Goal: Task Accomplishment & Management: Manage account settings

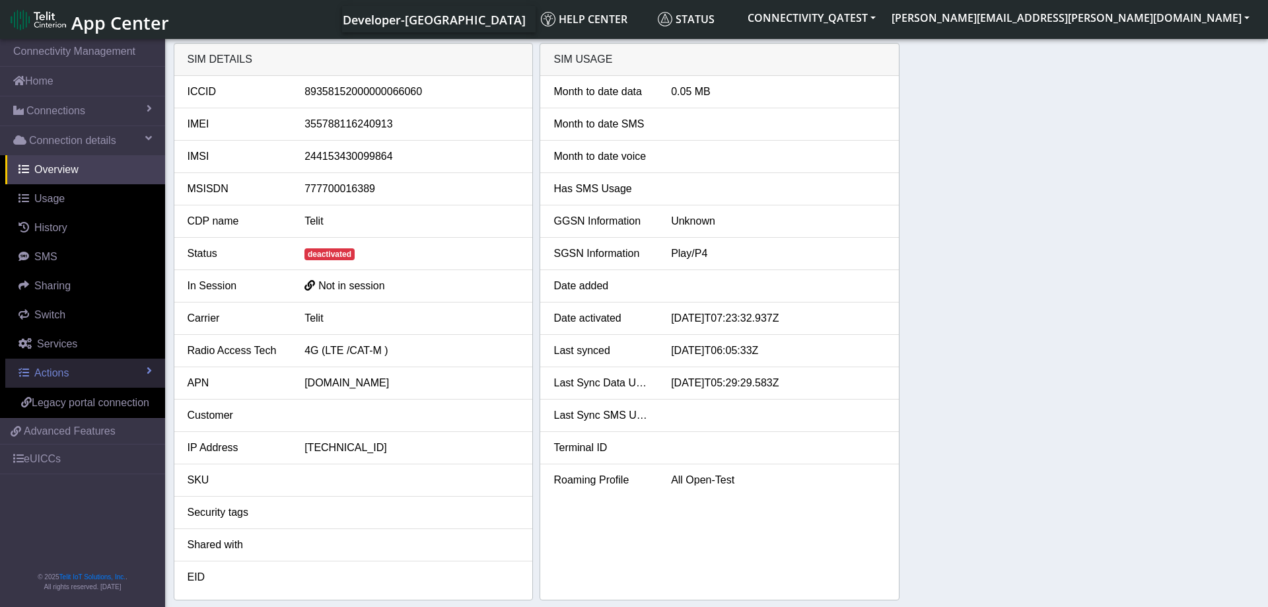
click at [81, 371] on link "Actions" at bounding box center [85, 373] width 160 height 29
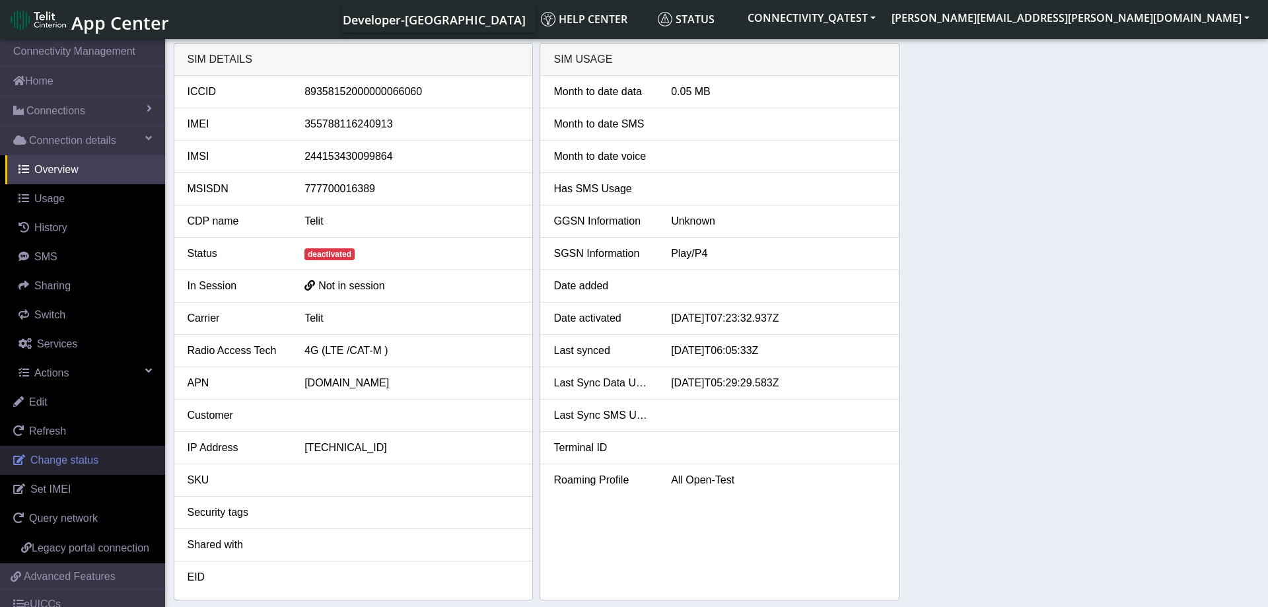
click at [67, 451] on link "Change status" at bounding box center [82, 460] width 165 height 29
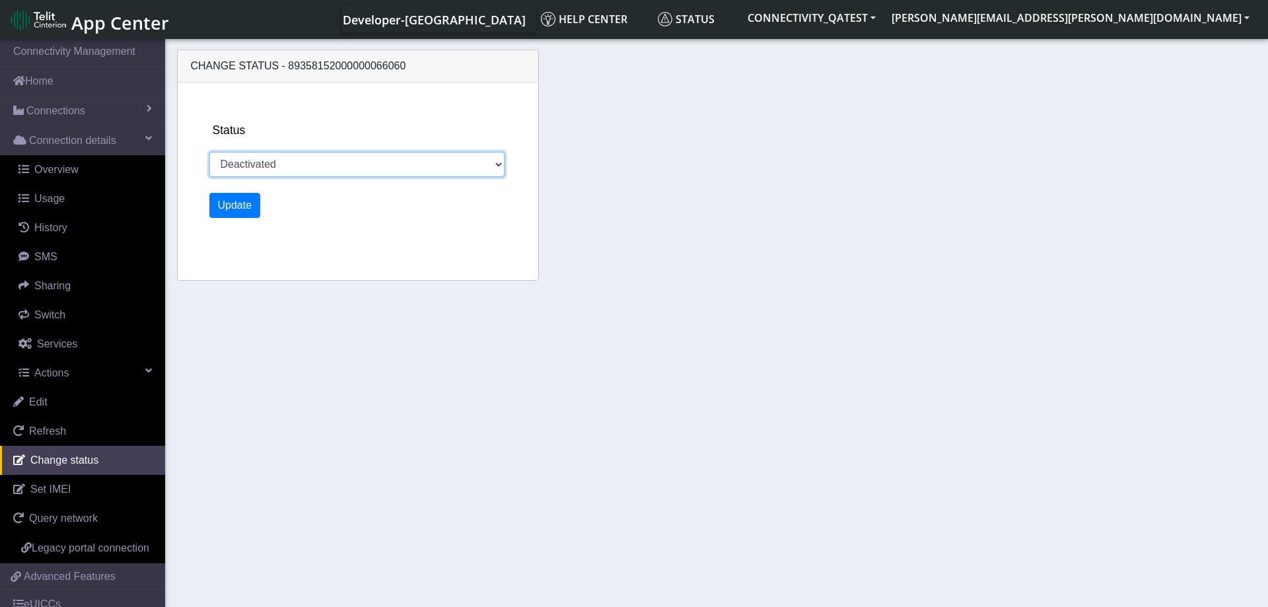
click at [209, 152] on select "Activated Deactivated Blocked" at bounding box center [357, 164] width 296 height 25
select select "activated"
click option "Activated" at bounding box center [0, 0] width 0 height 0
click at [232, 206] on button "Update" at bounding box center [235, 205] width 52 height 25
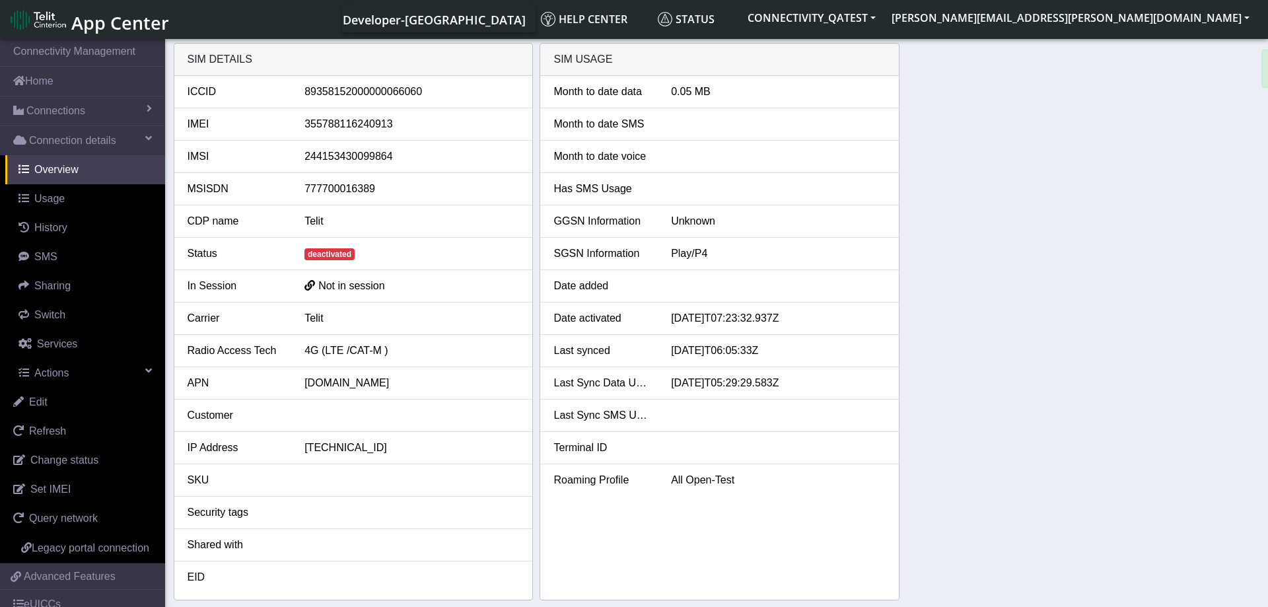
click at [1057, 331] on div "SIM details ICCID 89358152000000066060 IMEI 355788116240913 IMSI 24415343009986…" at bounding box center [717, 321] width 1086 height 557
click at [950, 300] on div "SIM details ICCID 89358152000000066060 IMEI 355788116240913 IMSI 24415343009986…" at bounding box center [717, 321] width 1086 height 557
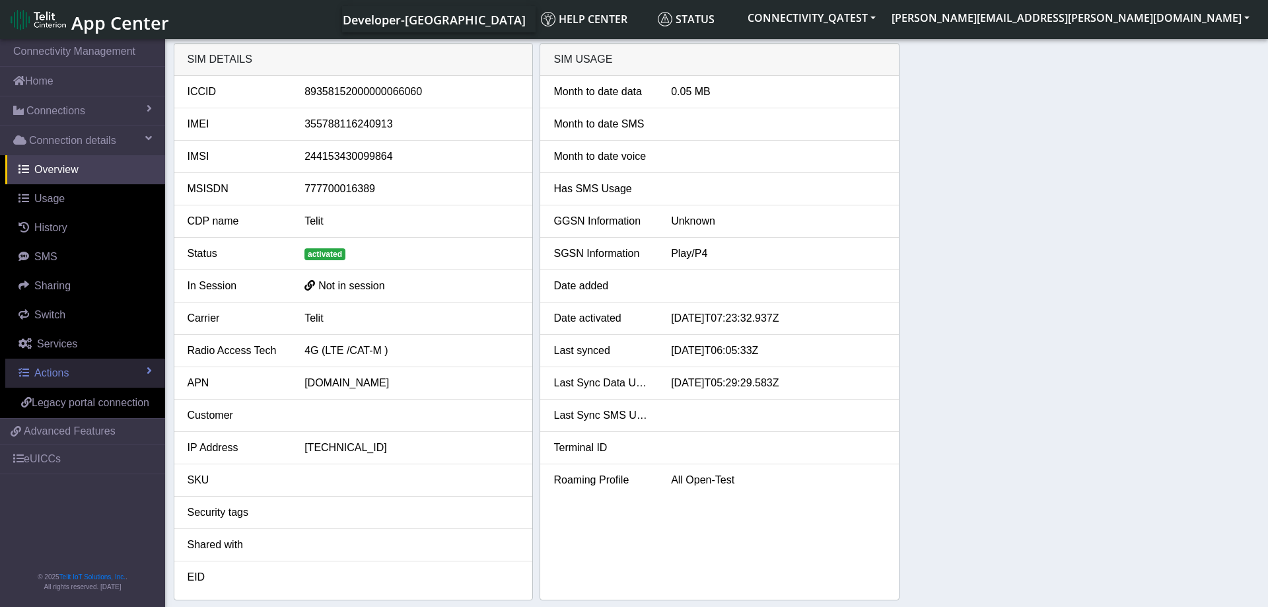
click at [76, 379] on link "Actions" at bounding box center [85, 373] width 160 height 29
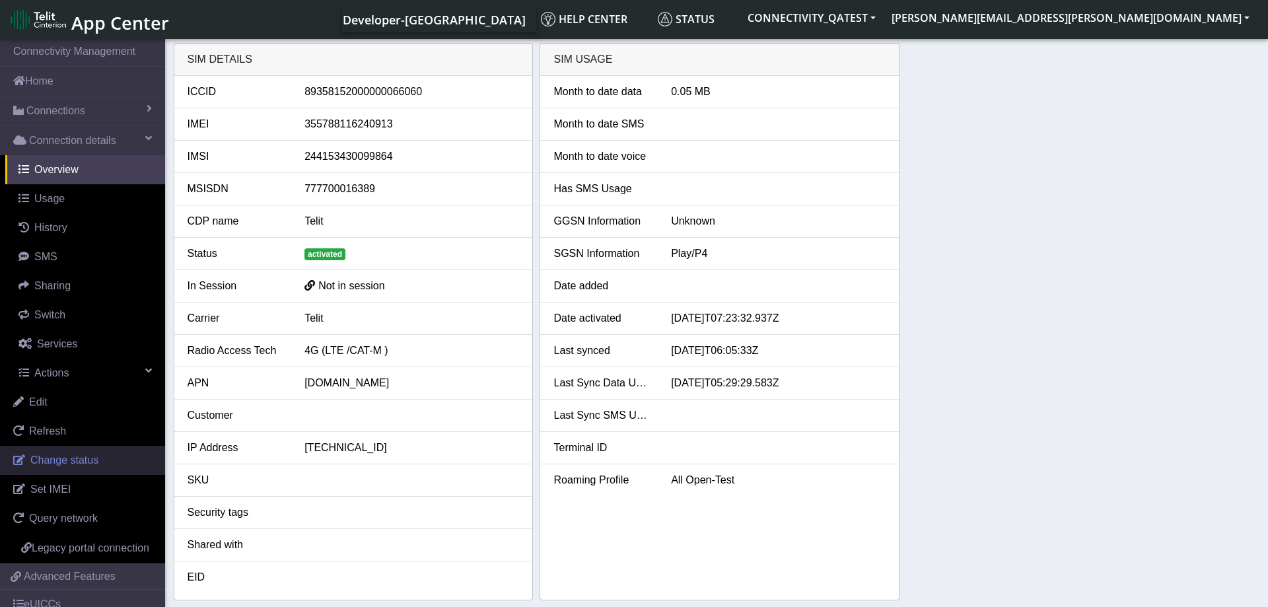
click at [83, 452] on link "Change status" at bounding box center [82, 460] width 165 height 29
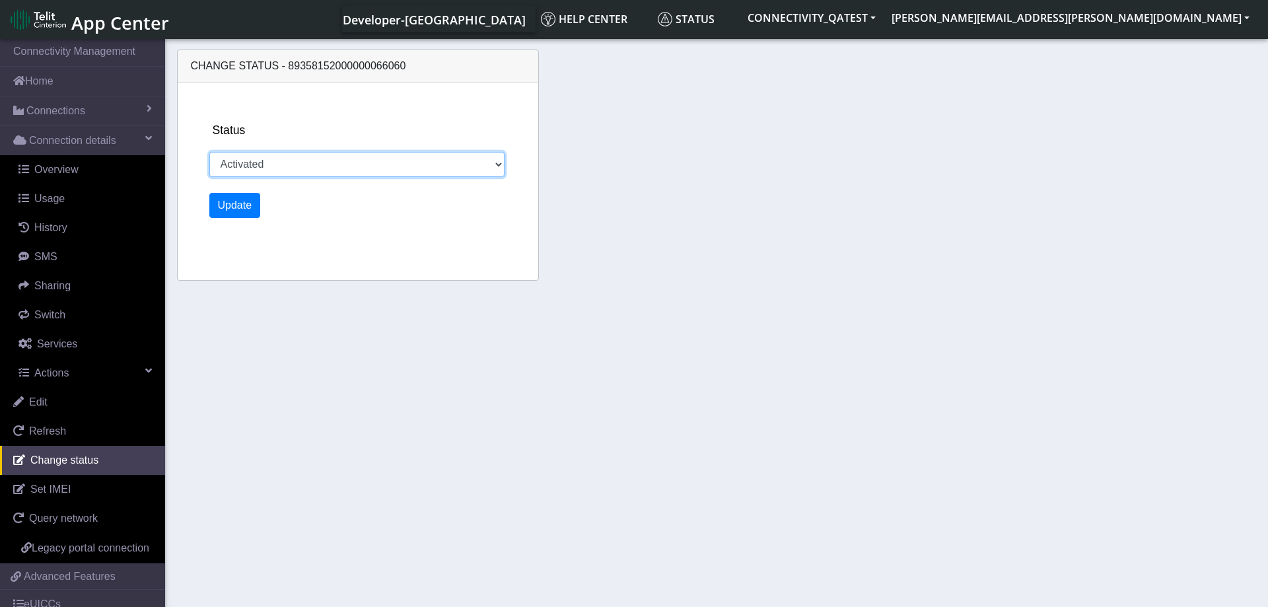
click at [209, 152] on select "Activated Deactivated Blocked" at bounding box center [357, 164] width 296 height 25
select select "blocked"
click option "Blocked" at bounding box center [0, 0] width 0 height 0
click at [236, 207] on button "Update" at bounding box center [235, 205] width 52 height 25
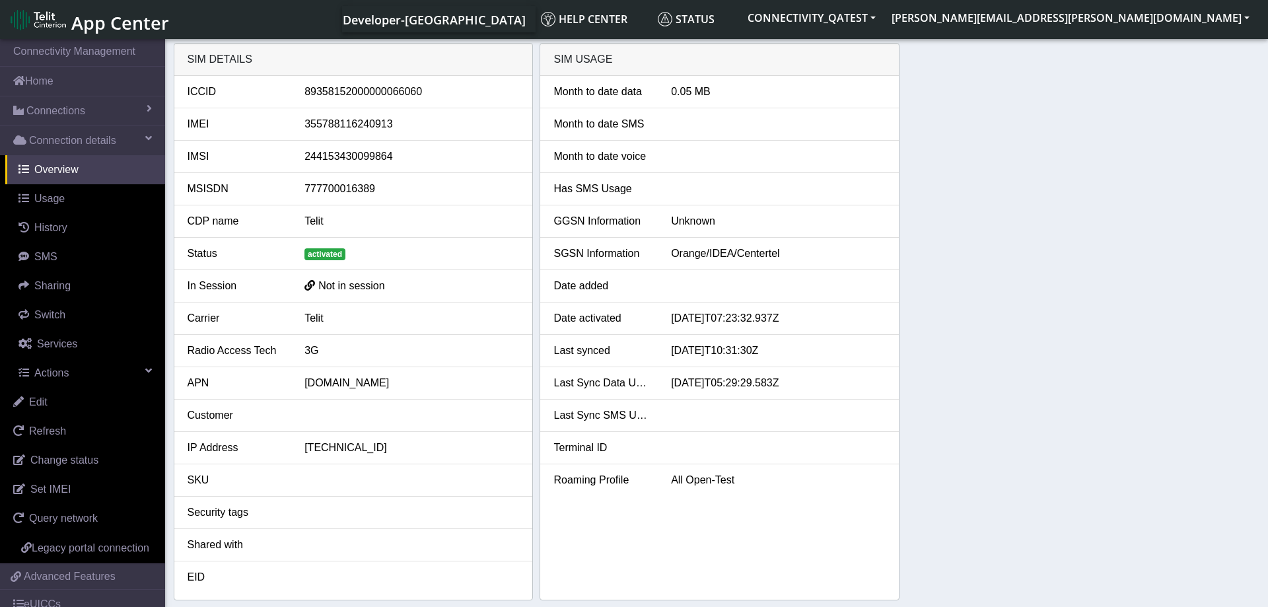
click at [1082, 332] on div "SIM details ICCID 89358152000000066060 IMEI 355788116240913 IMSI 24415343009986…" at bounding box center [717, 321] width 1086 height 557
click at [1085, 300] on div "SIM details ICCID 89358152000000066060 IMEI 355788116240913 IMSI 24415343009986…" at bounding box center [717, 321] width 1086 height 557
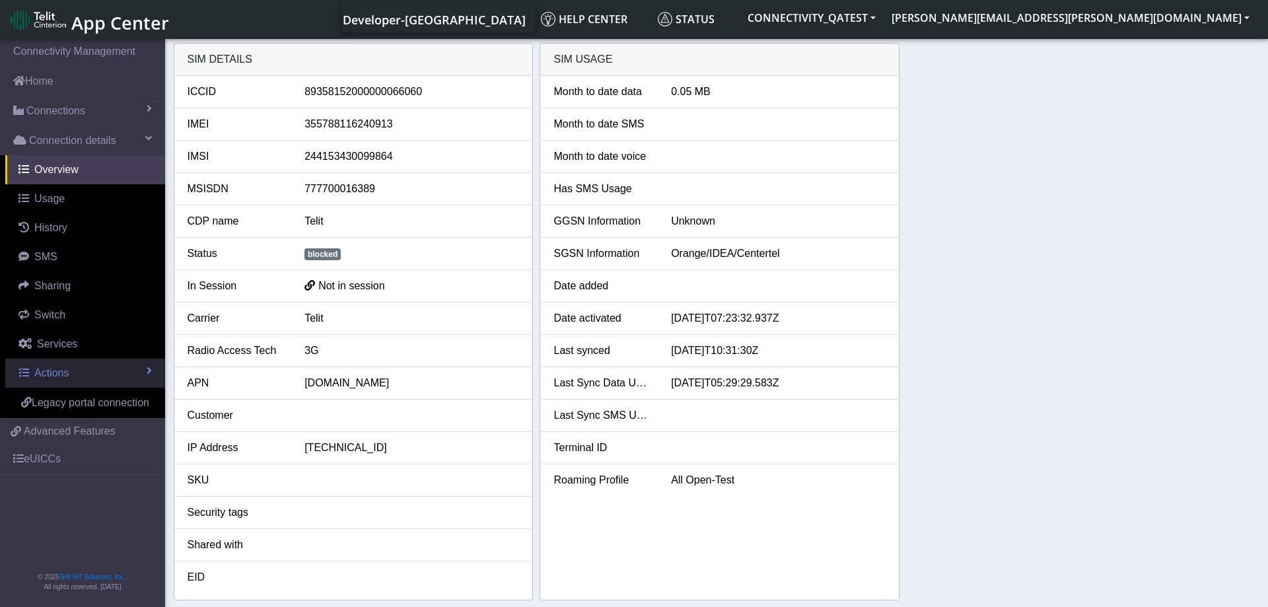
click at [106, 374] on link "Actions" at bounding box center [85, 373] width 160 height 29
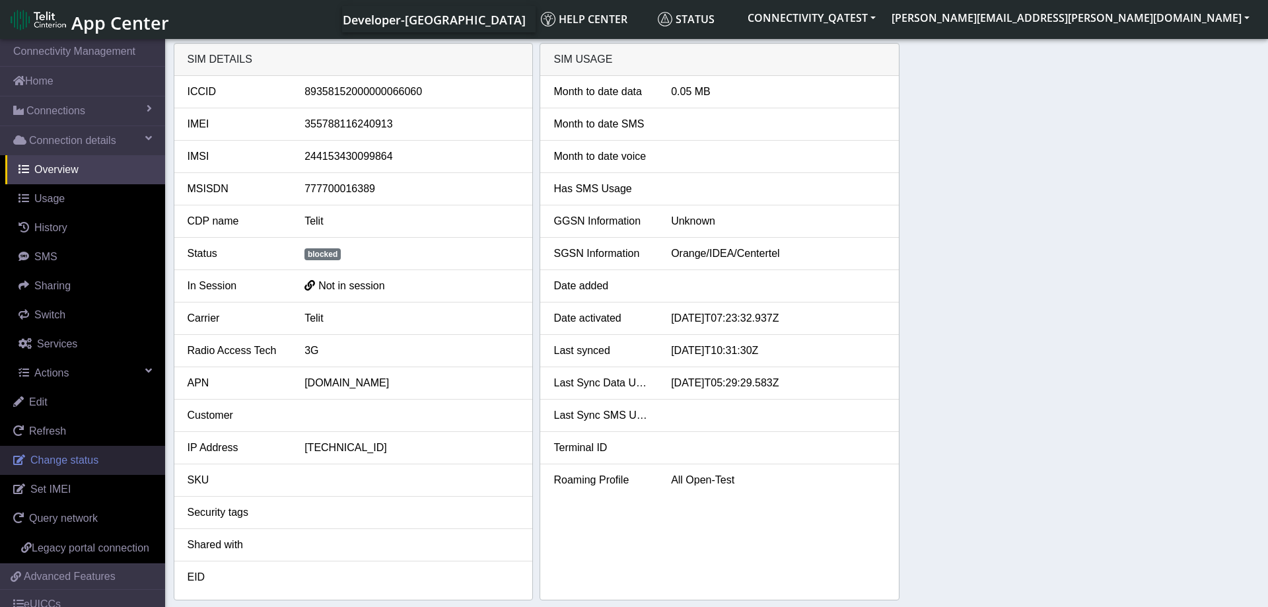
click at [81, 453] on link "Change status" at bounding box center [82, 460] width 165 height 29
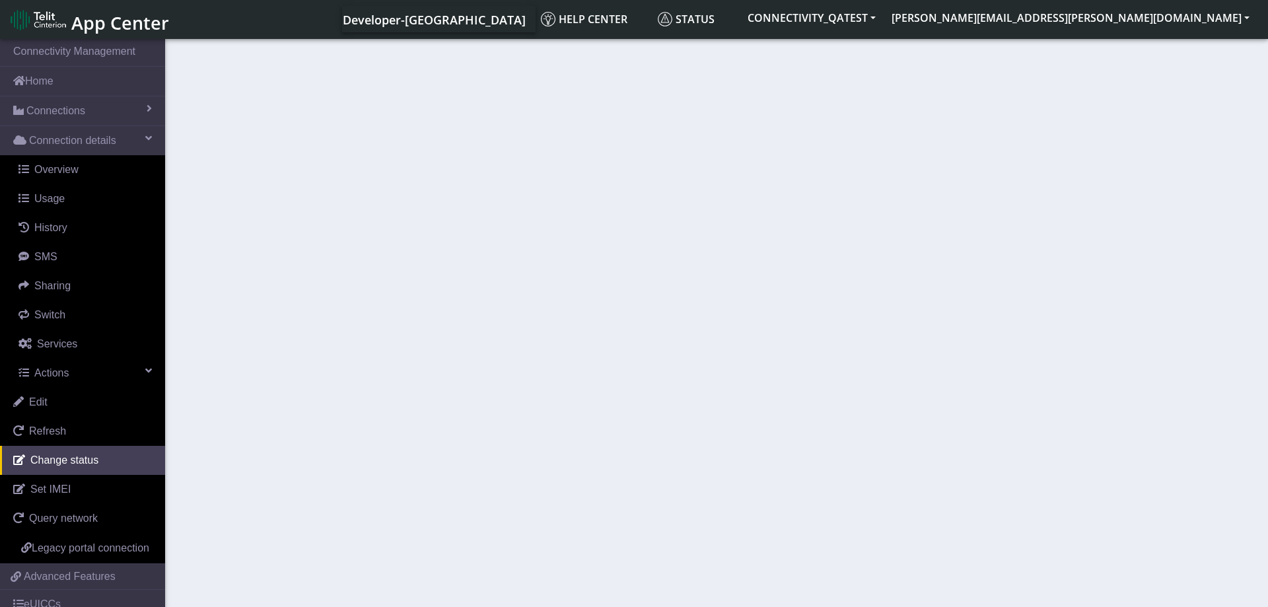
select select "blocked"
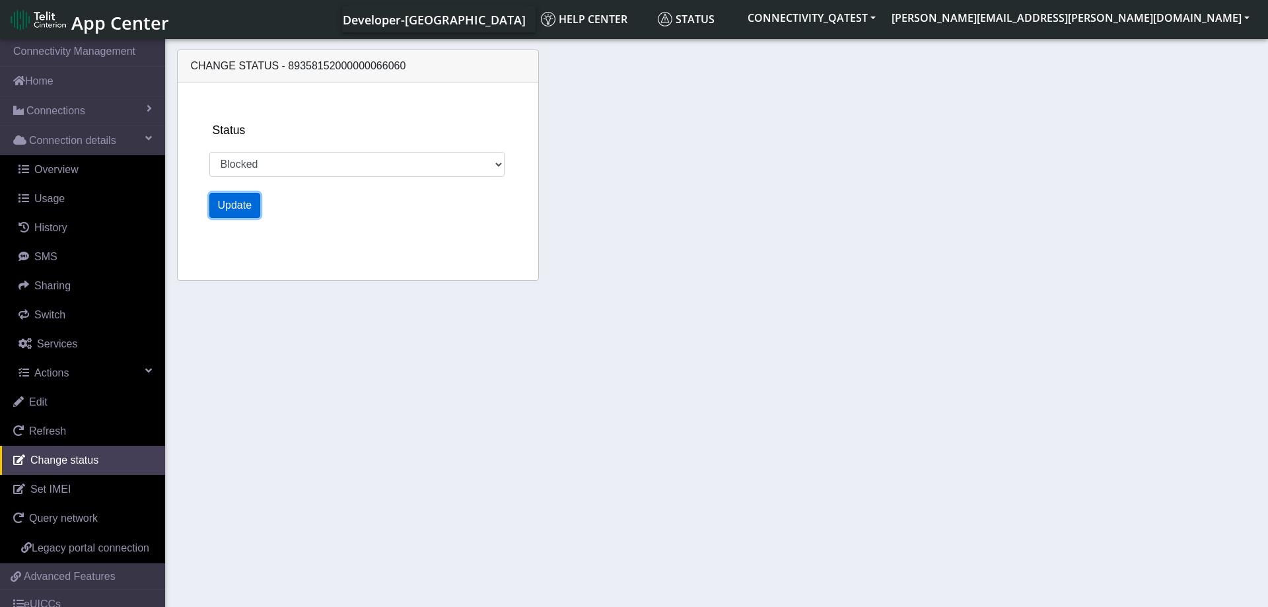
click at [226, 207] on button "Update" at bounding box center [235, 205] width 52 height 25
click at [759, 316] on section "Connectivity Management Home Connections List Map Connection details Overview U…" at bounding box center [634, 323] width 1268 height 575
click at [246, 214] on button "Update" at bounding box center [235, 205] width 52 height 25
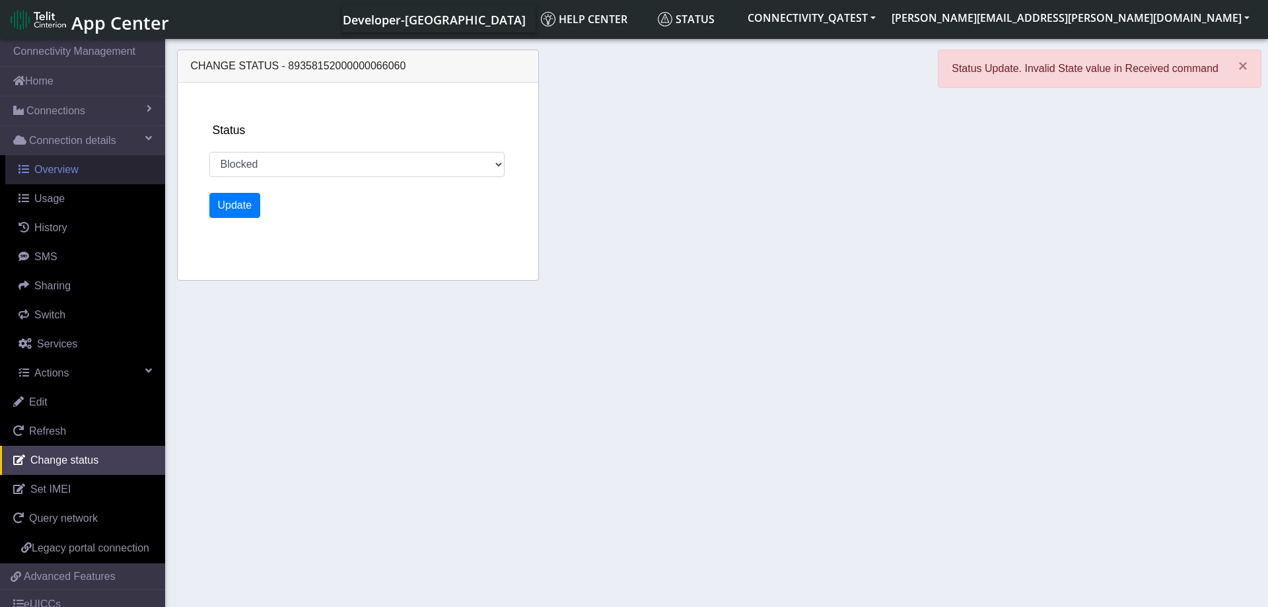
click at [81, 180] on link "Overview" at bounding box center [85, 169] width 160 height 29
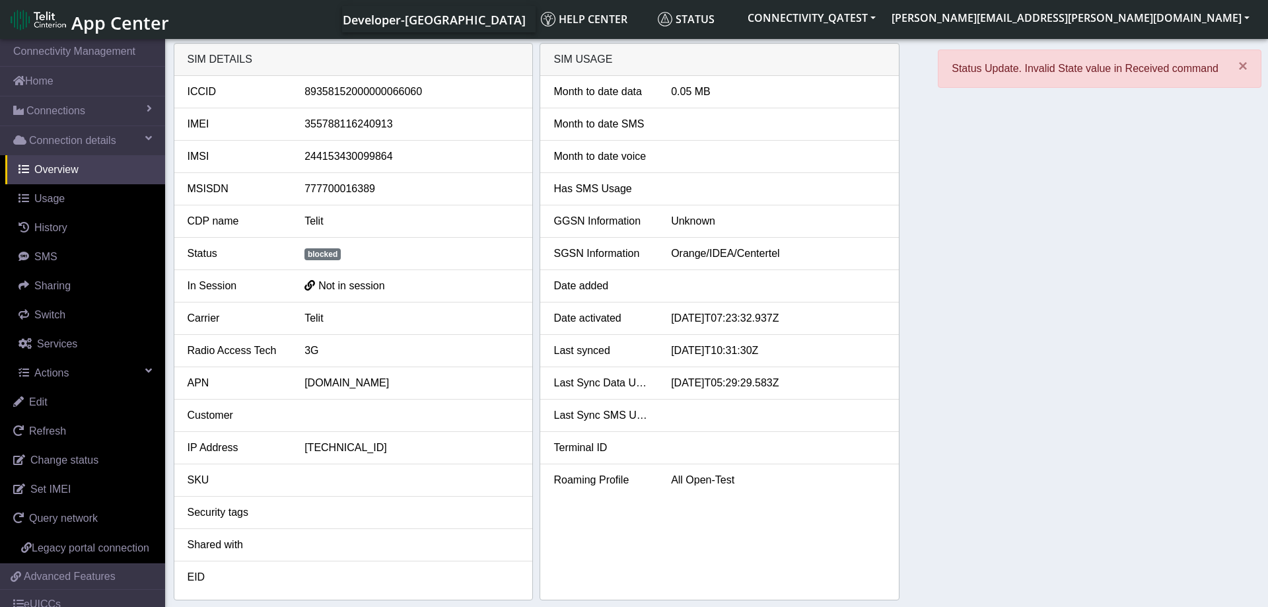
click at [987, 269] on div "SIM details ICCID 89358152000000066060 IMEI 355788116240913 IMSI 24415343009986…" at bounding box center [717, 321] width 1086 height 557
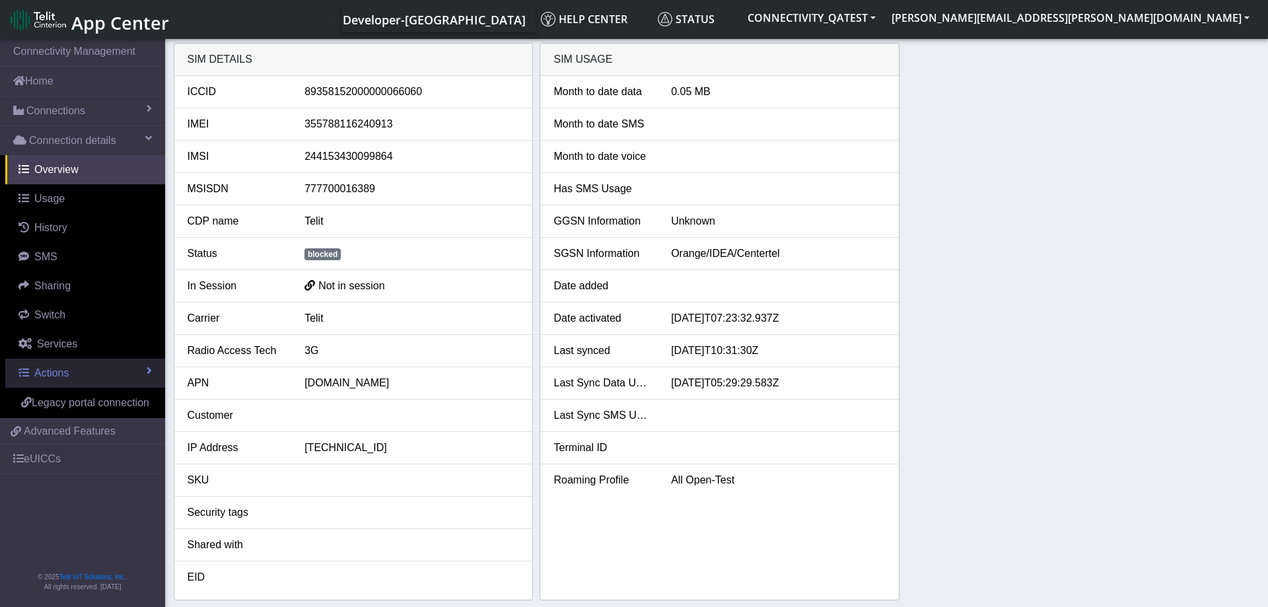
click at [92, 372] on link "Actions" at bounding box center [85, 373] width 160 height 29
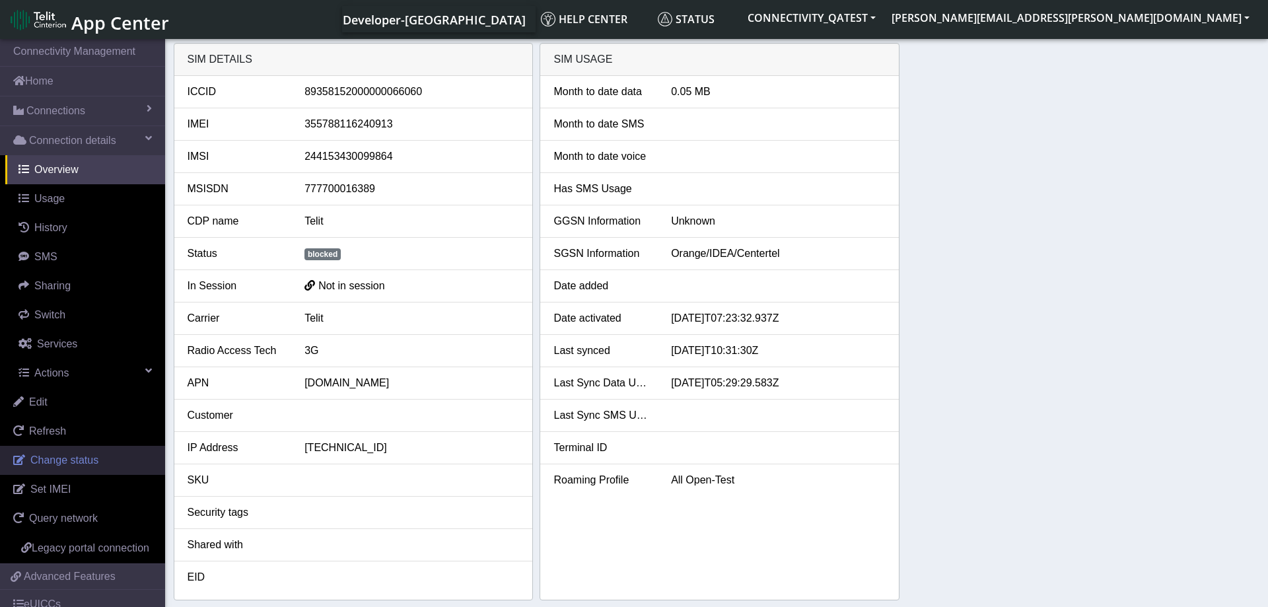
click at [78, 458] on span "Change status" at bounding box center [64, 459] width 68 height 11
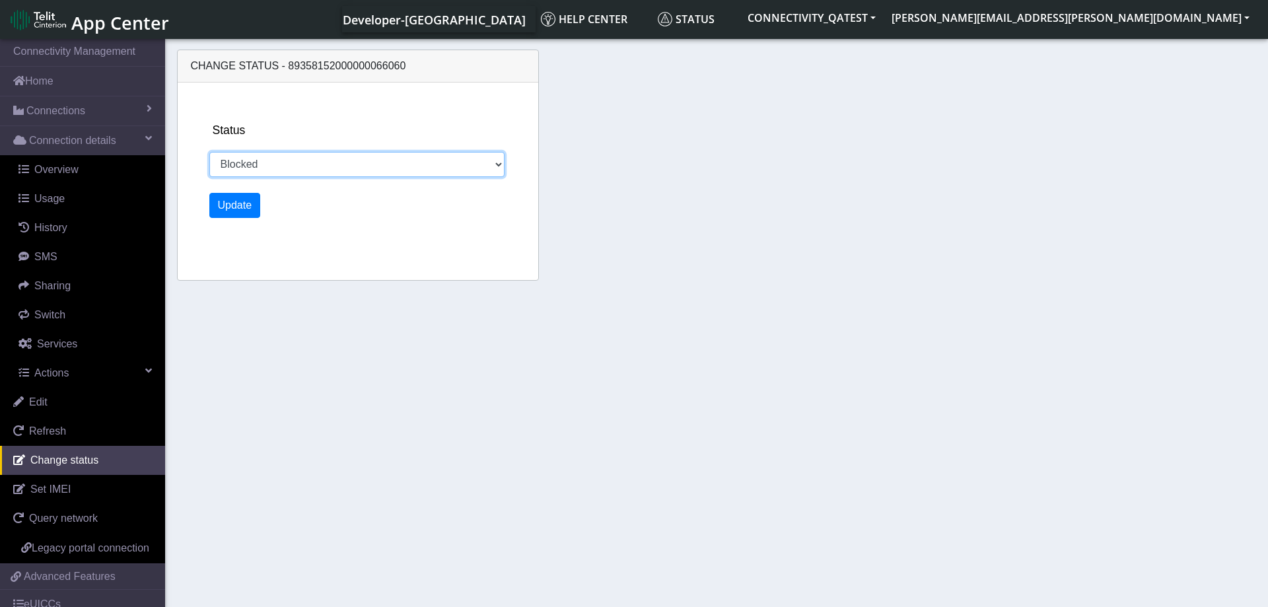
click at [209, 152] on select "Activated Deactivated Blocked" at bounding box center [357, 164] width 296 height 25
select select "activated"
click option "Activated" at bounding box center [0, 0] width 0 height 0
click at [238, 209] on button "Update" at bounding box center [235, 205] width 52 height 25
